Goal: Navigation & Orientation: Find specific page/section

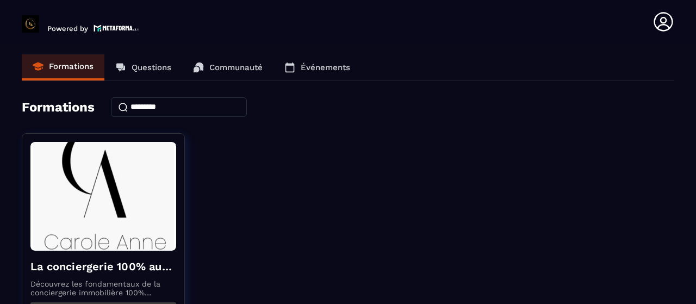
click at [156, 69] on p "Questions" at bounding box center [152, 68] width 40 height 10
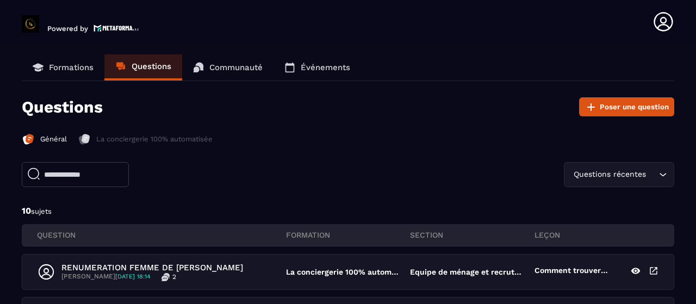
click at [397, 145] on div "Général La conciergerie 100% automatisée" at bounding box center [348, 147] width 653 height 29
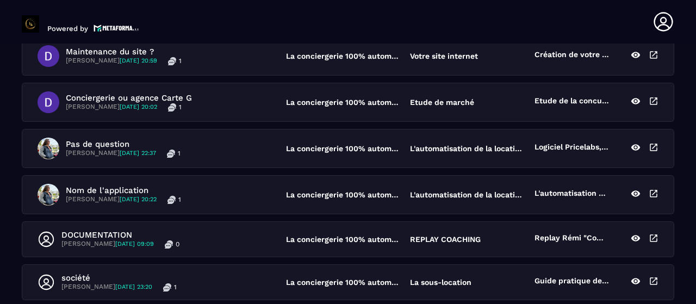
scroll to position [305, 0]
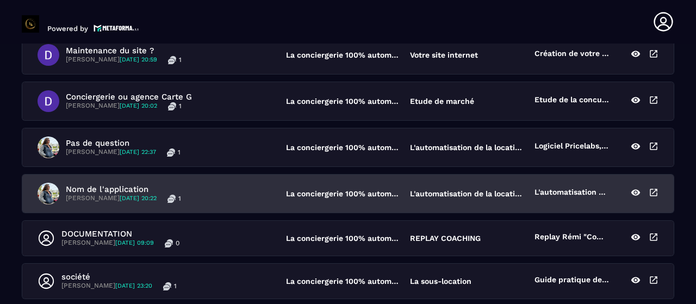
click at [390, 194] on p "La conciergerie 100% automatisée" at bounding box center [342, 193] width 113 height 9
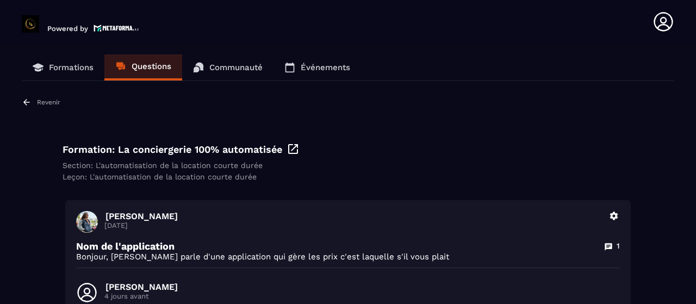
click at [390, 194] on div "Revenir Formation: La conciergerie 100% automatisée Section: L'automatisation d…" at bounding box center [348, 290] width 653 height 387
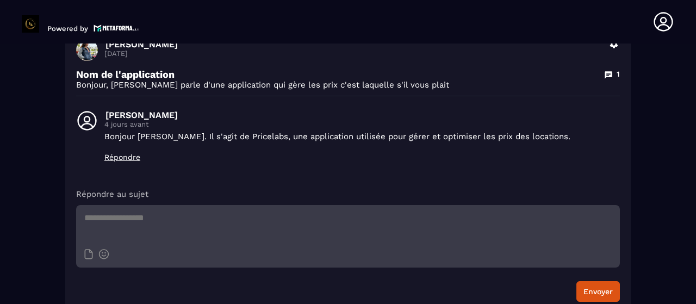
scroll to position [174, 0]
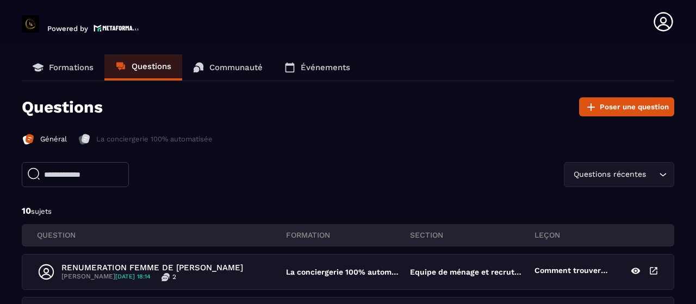
click at [216, 64] on p "Communauté" at bounding box center [235, 68] width 53 height 10
